Goal: Task Accomplishment & Management: Use online tool/utility

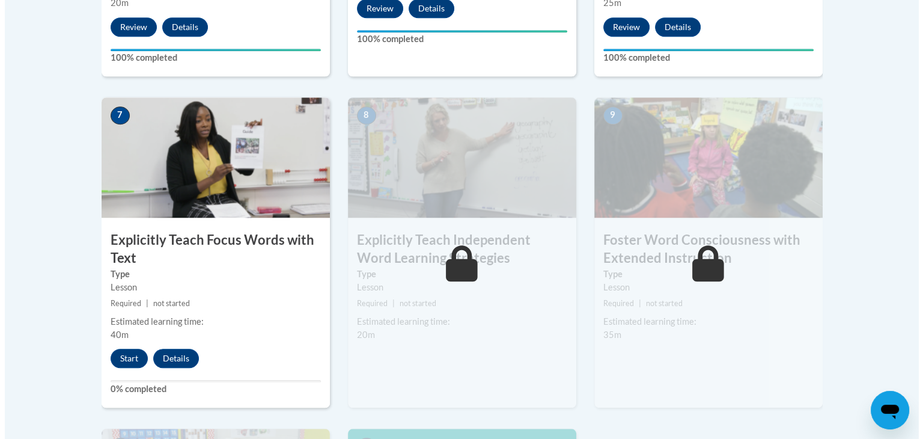
scroll to position [971, 0]
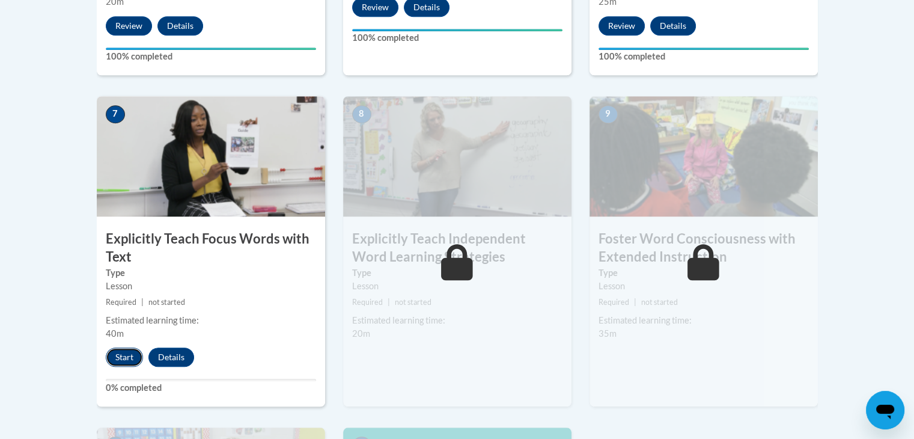
click at [118, 354] on button "Start" at bounding box center [124, 356] width 37 height 19
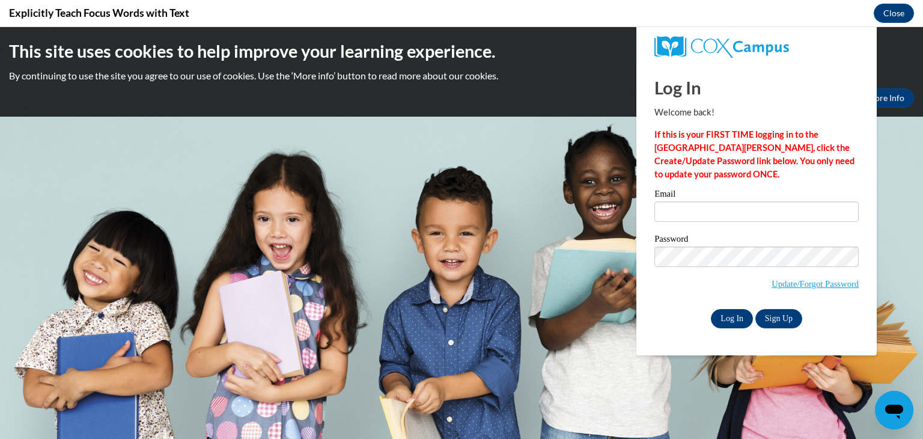
scroll to position [0, 0]
type input "vnhom1s@gsed.semo.edu"
click at [721, 313] on input "Log In" at bounding box center [732, 318] width 42 height 19
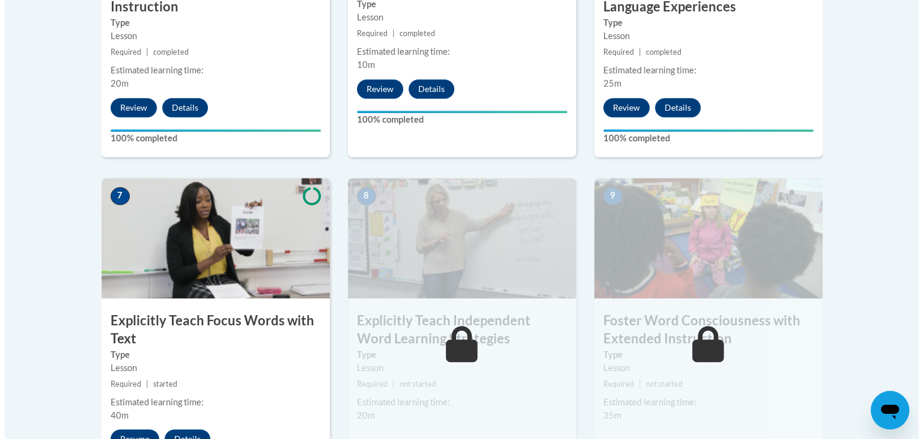
scroll to position [936, 0]
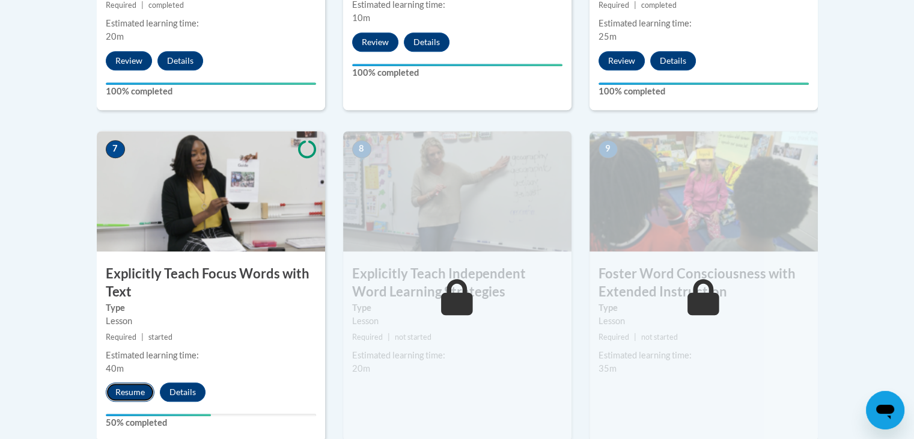
click at [135, 389] on button "Resume" at bounding box center [130, 391] width 49 height 19
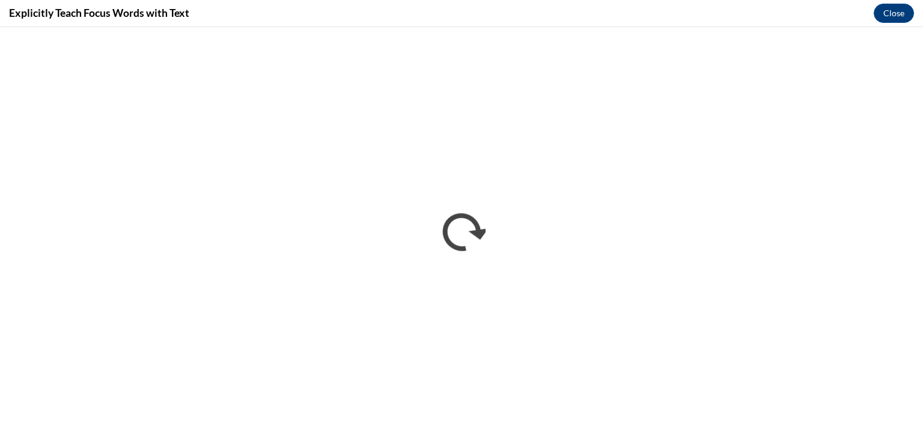
scroll to position [0, 0]
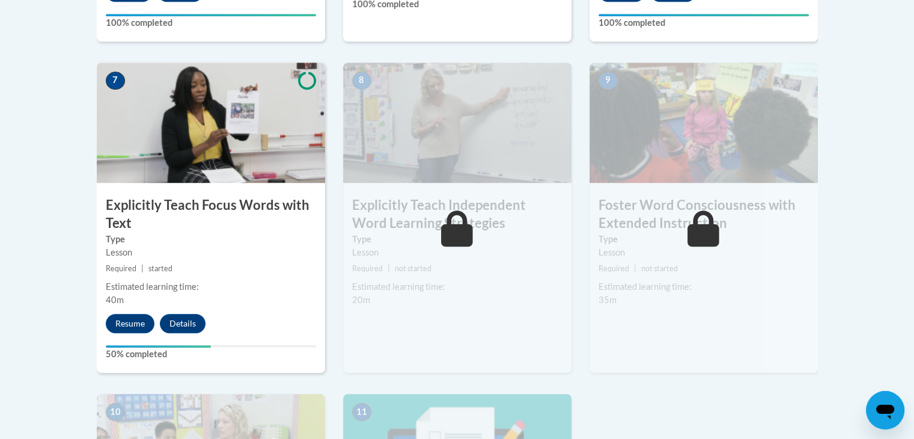
scroll to position [1022, 0]
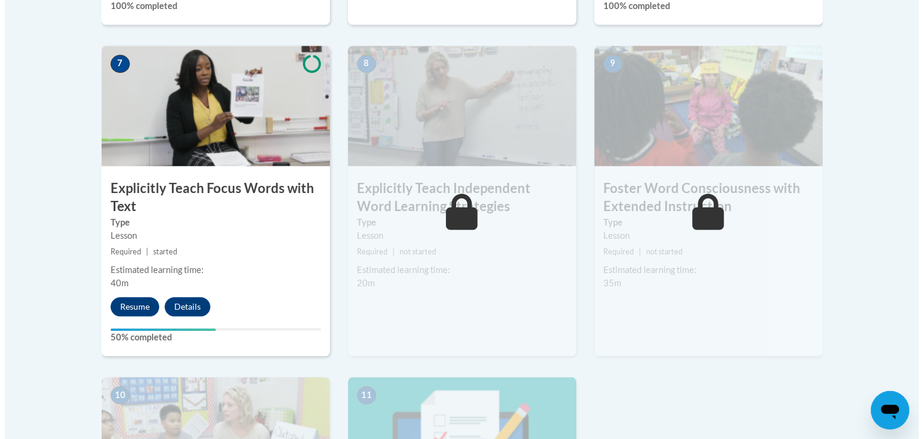
scroll to position [943, 0]
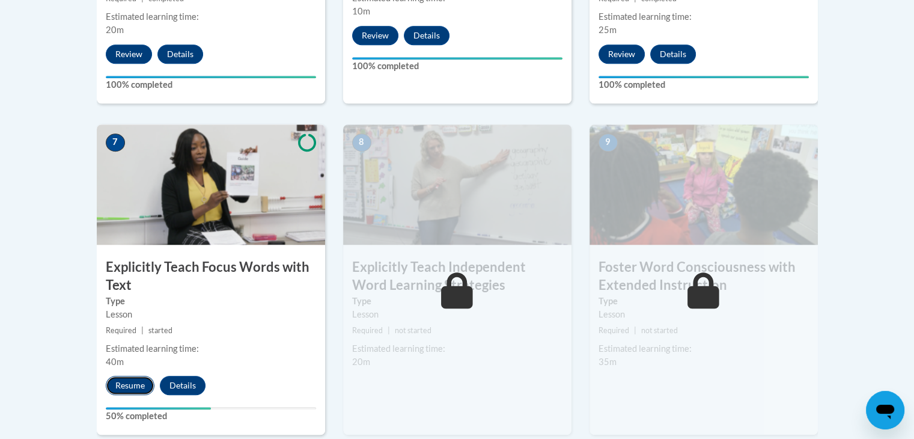
click at [116, 379] on button "Resume" at bounding box center [130, 385] width 49 height 19
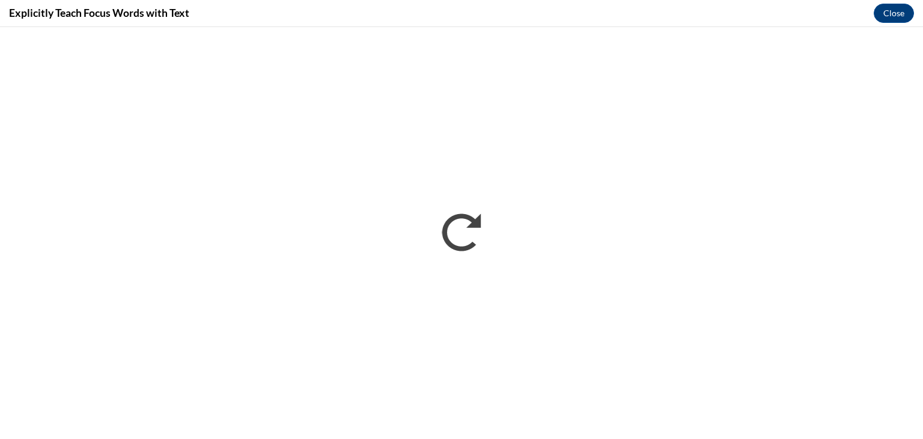
scroll to position [0, 0]
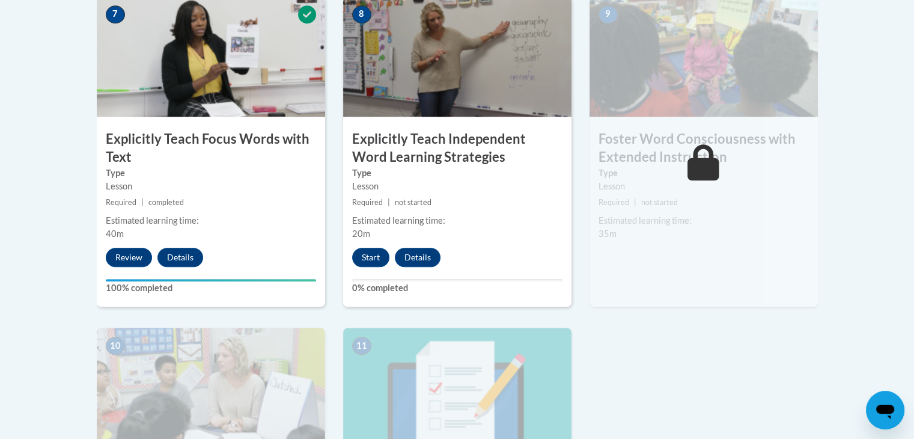
scroll to position [1075, 0]
